Goal: Information Seeking & Learning: Learn about a topic

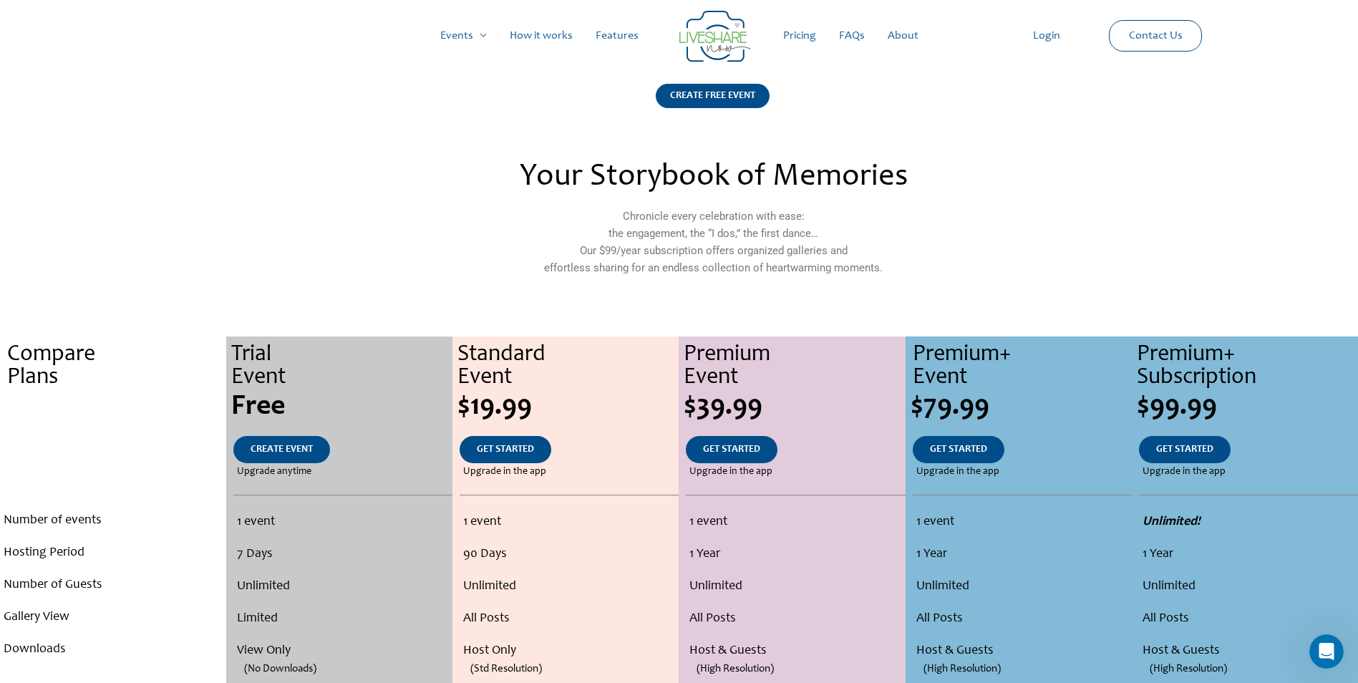
click at [545, 39] on link "How it works" at bounding box center [541, 36] width 86 height 46
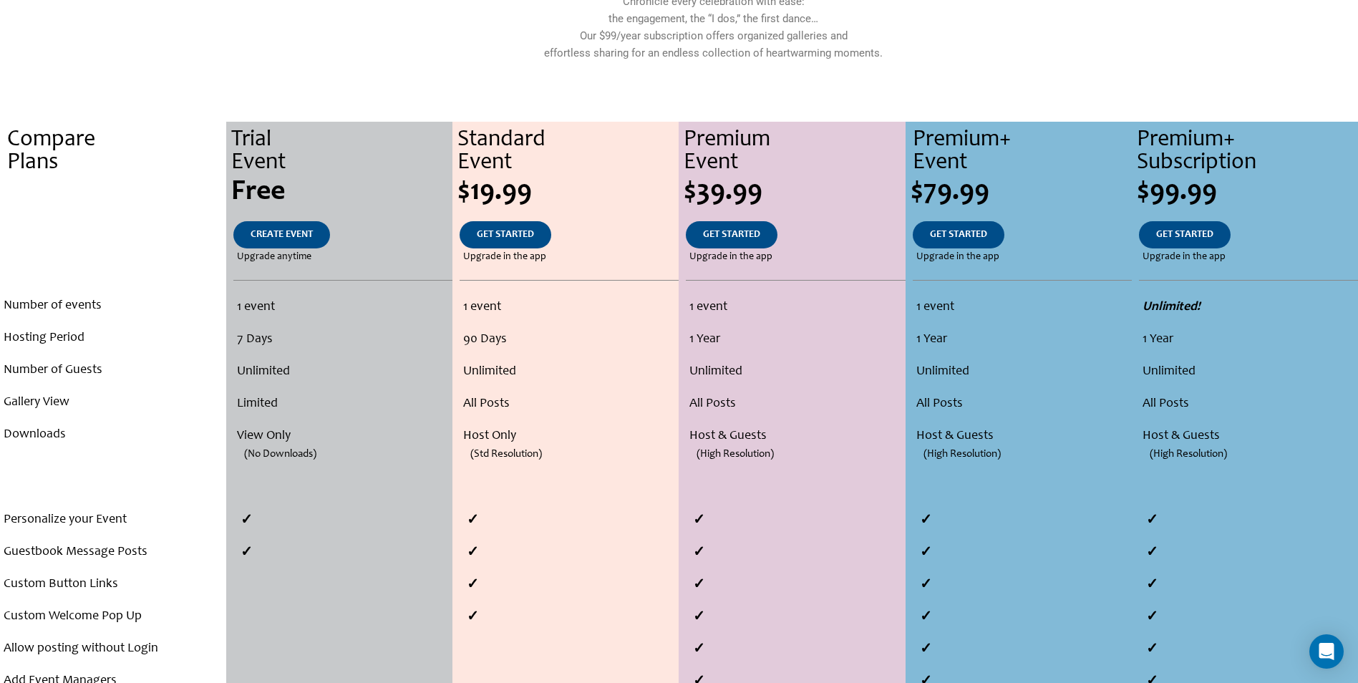
scroll to position [286, 0]
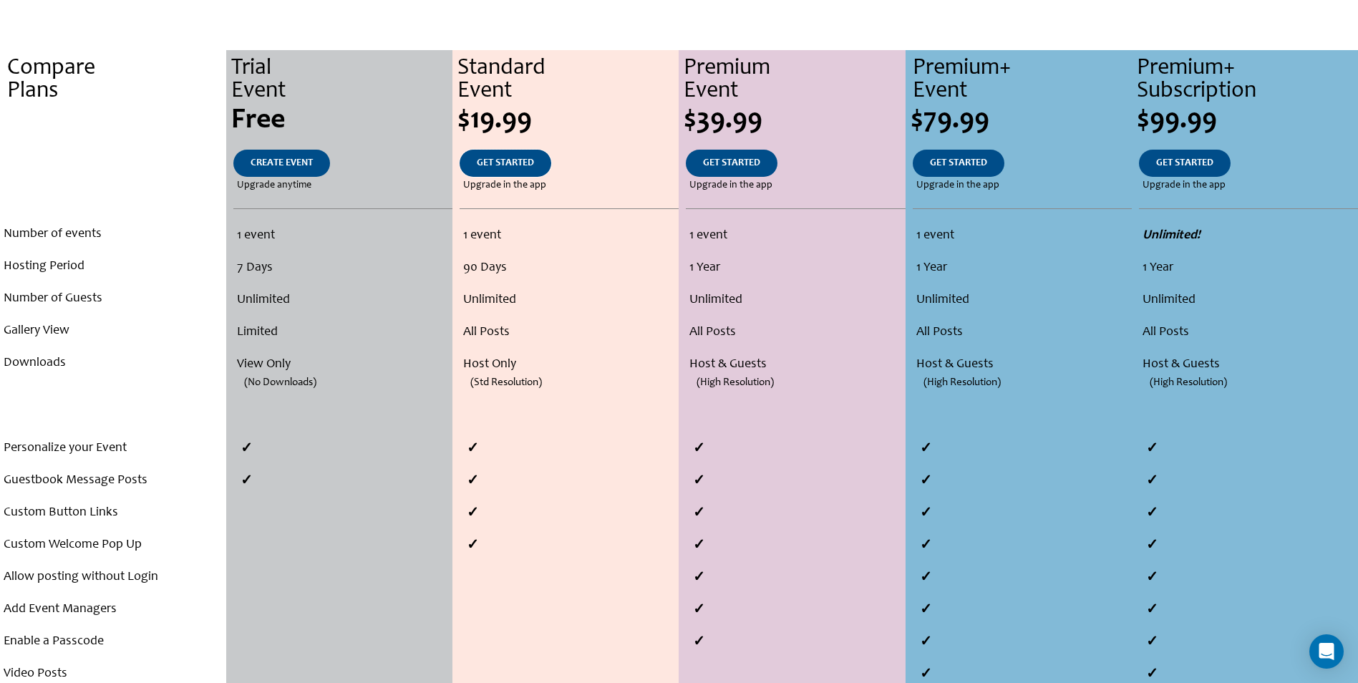
drag, startPoint x: 507, startPoint y: 167, endPoint x: 611, endPoint y: 194, distance: 106.4
click at [507, 167] on span "GET STARTED" at bounding box center [505, 163] width 57 height 10
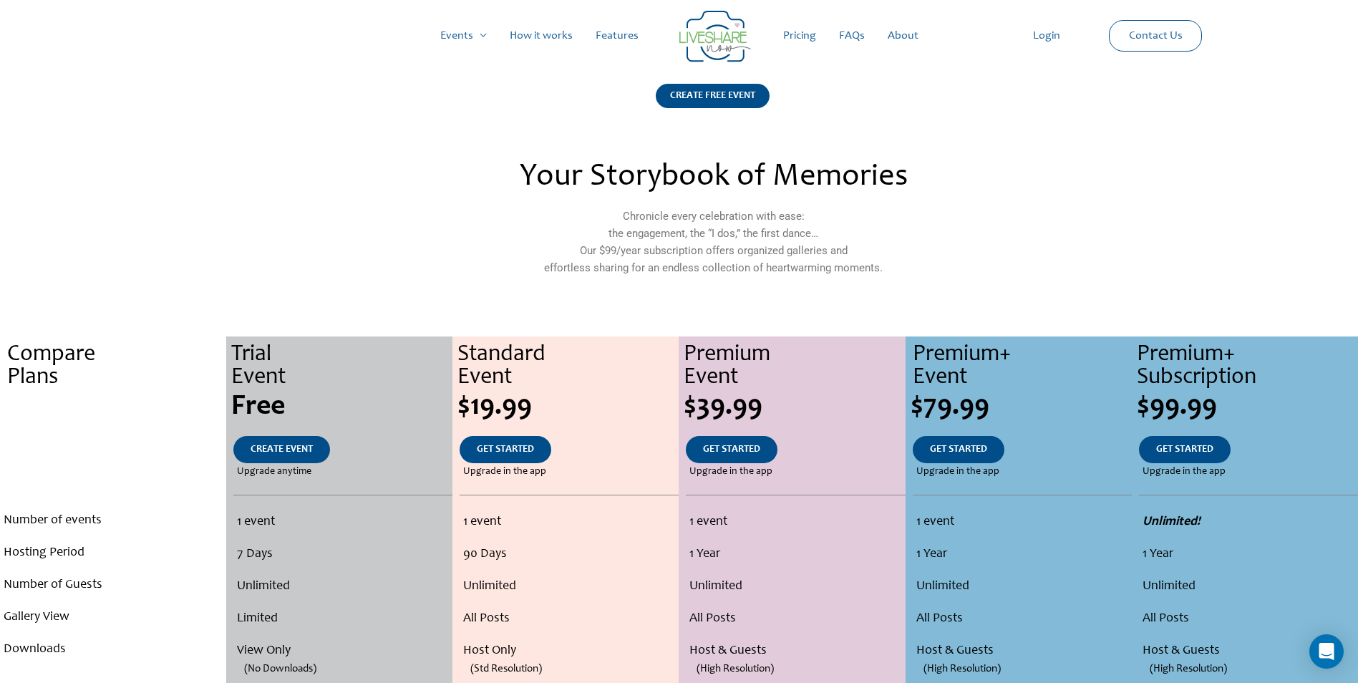
click at [803, 41] on link "Pricing" at bounding box center [800, 36] width 56 height 46
click at [804, 37] on link "Pricing" at bounding box center [800, 36] width 56 height 46
click at [854, 39] on link "FAQs" at bounding box center [851, 36] width 49 height 46
